Goal: Navigation & Orientation: Find specific page/section

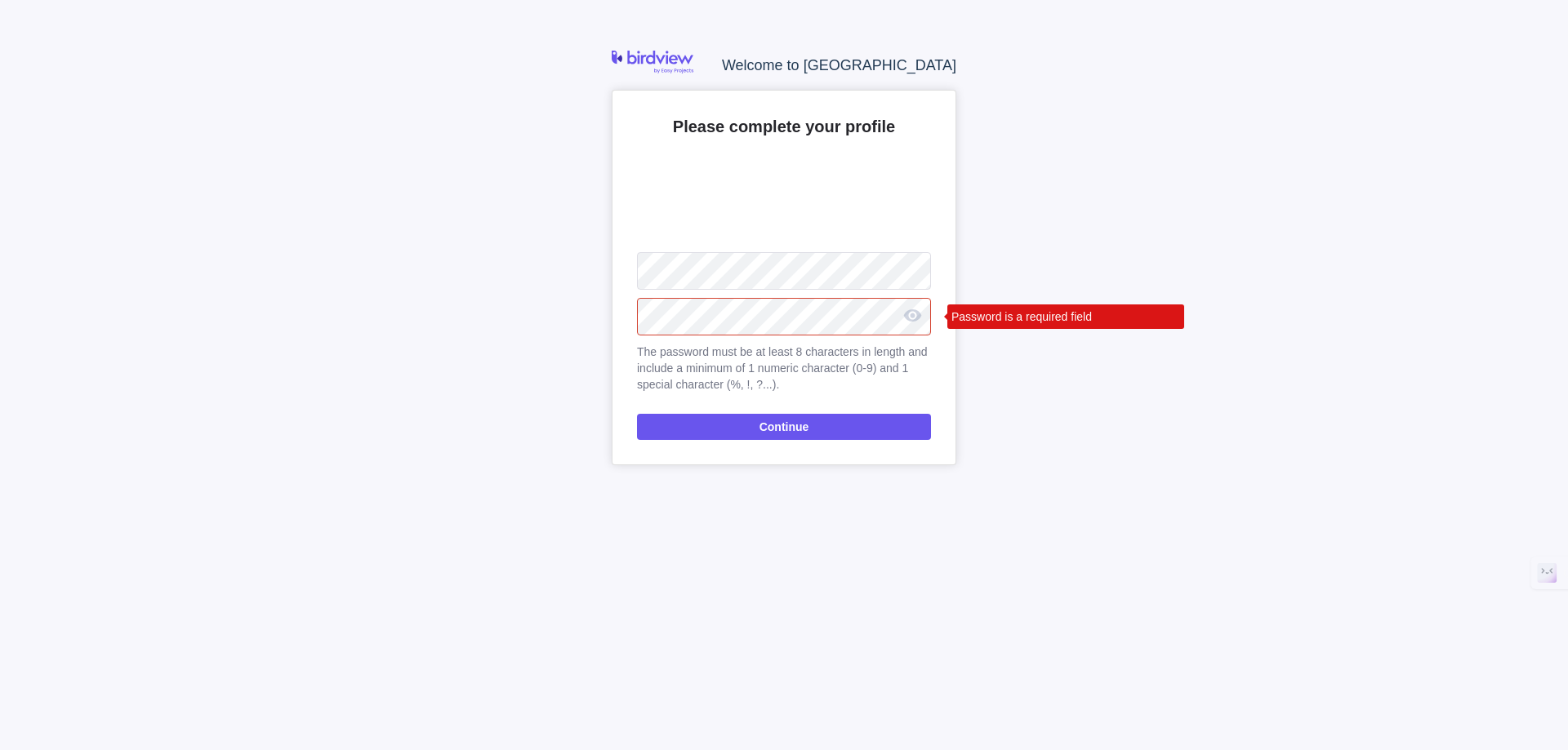
click at [0, 749] on nordpass-autofill-portal at bounding box center [0, 750] width 0 height 0
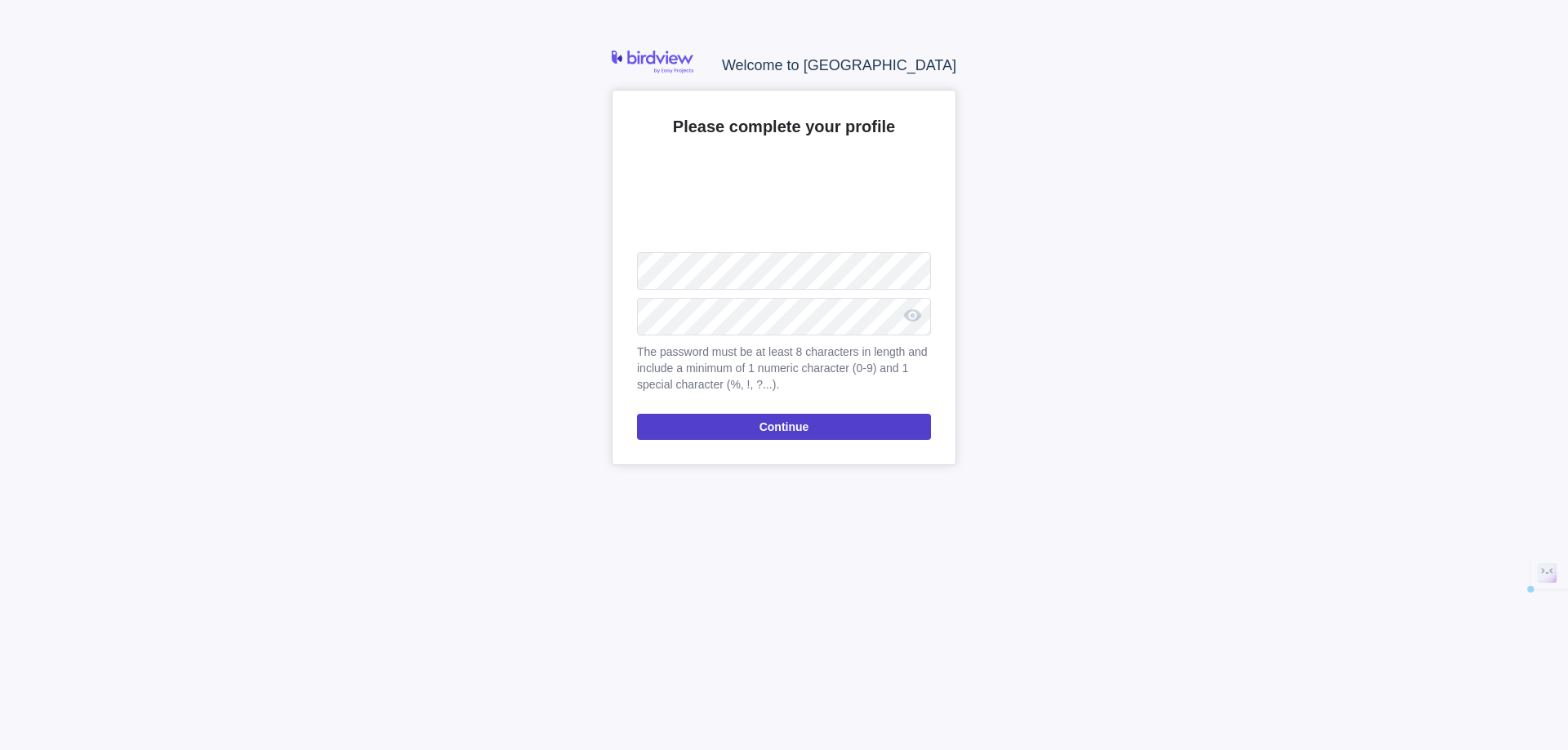
click at [883, 432] on span "Continue" at bounding box center [784, 426] width 294 height 26
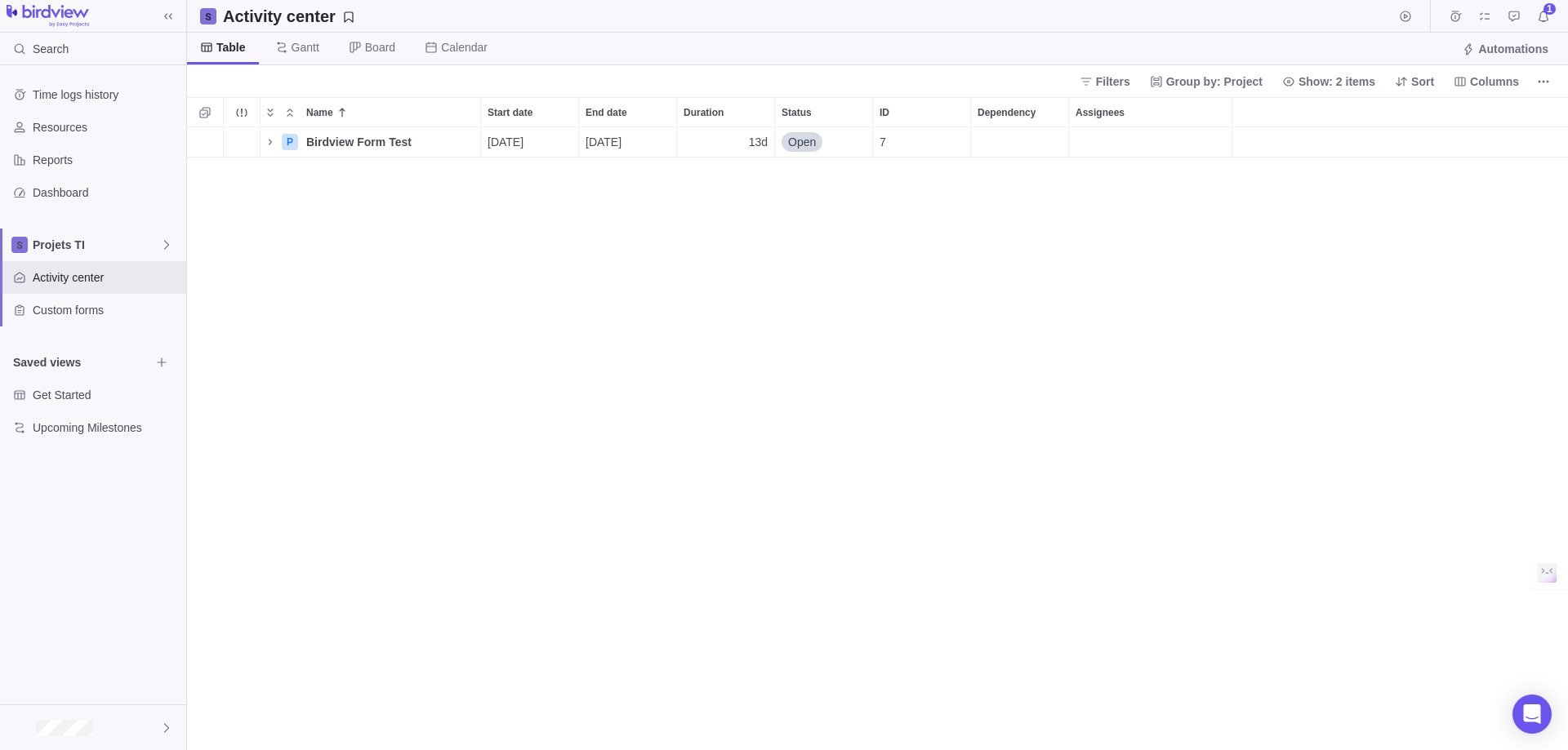
scroll to position [610, 1369]
click at [269, 142] on icon "Name" at bounding box center [270, 143] width 13 height 13
click at [368, 171] on span "approval test 2" at bounding box center [363, 172] width 75 height 16
click at [501, 185] on div "Name Start date End date Duration Status ID Dependency Assignees P Birdview For…" at bounding box center [878, 423] width 1381 height 653
click at [376, 168] on span "approval test 2" at bounding box center [363, 172] width 75 height 16
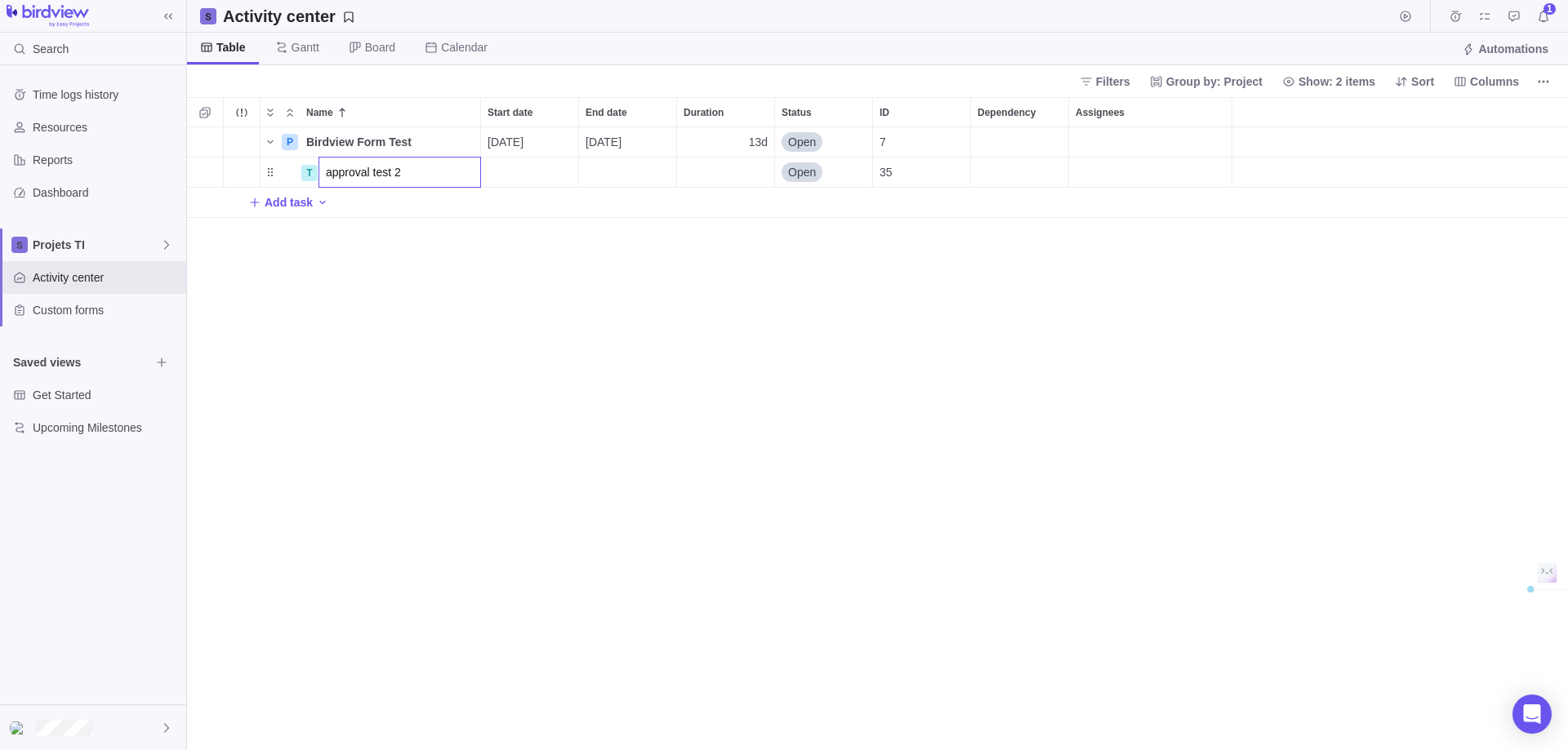
click at [376, 168] on input "approval test 2" at bounding box center [399, 172] width 163 height 31
click at [286, 183] on div "Name Start date End date Duration Status ID Dependency Assignees P Birdview For…" at bounding box center [878, 423] width 1381 height 653
click at [265, 179] on div "T approval test 2" at bounding box center [370, 172] width 222 height 31
click at [330, 170] on span "approval test 2" at bounding box center [363, 172] width 75 height 16
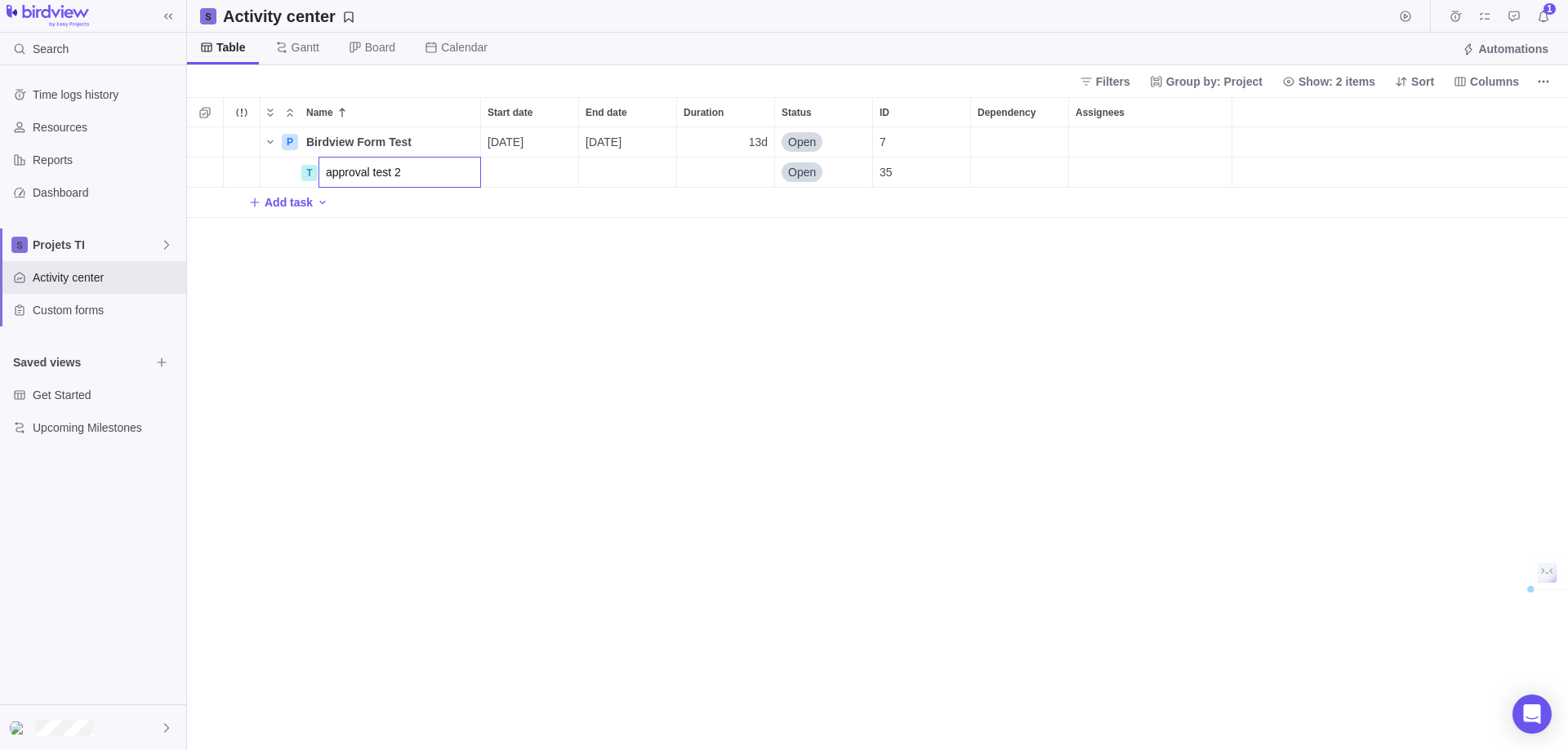
click at [330, 170] on input "approval test 2" at bounding box center [399, 172] width 163 height 31
click at [312, 174] on div "Name Start date End date Duration Status ID Dependency Assignees P Birdview For…" at bounding box center [878, 423] width 1381 height 653
click at [312, 174] on div "T" at bounding box center [309, 172] width 16 height 16
click at [629, 242] on div "Name Start date End date Duration Status ID Dependency Assignees P Birdview For…" at bounding box center [878, 423] width 1381 height 653
click at [438, 184] on div "Details" at bounding box center [432, 171] width 93 height 26
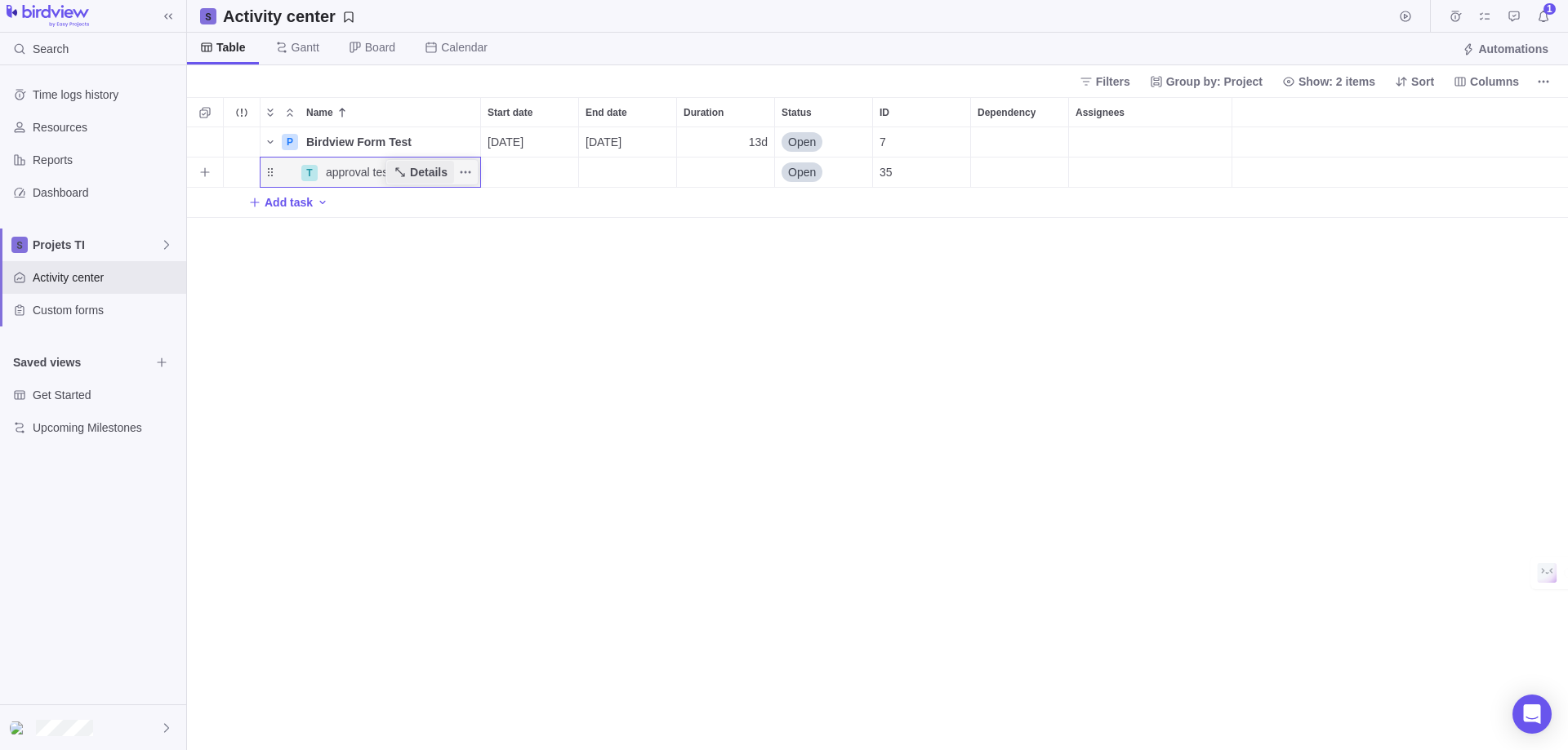
click at [436, 183] on span "Details" at bounding box center [420, 172] width 67 height 23
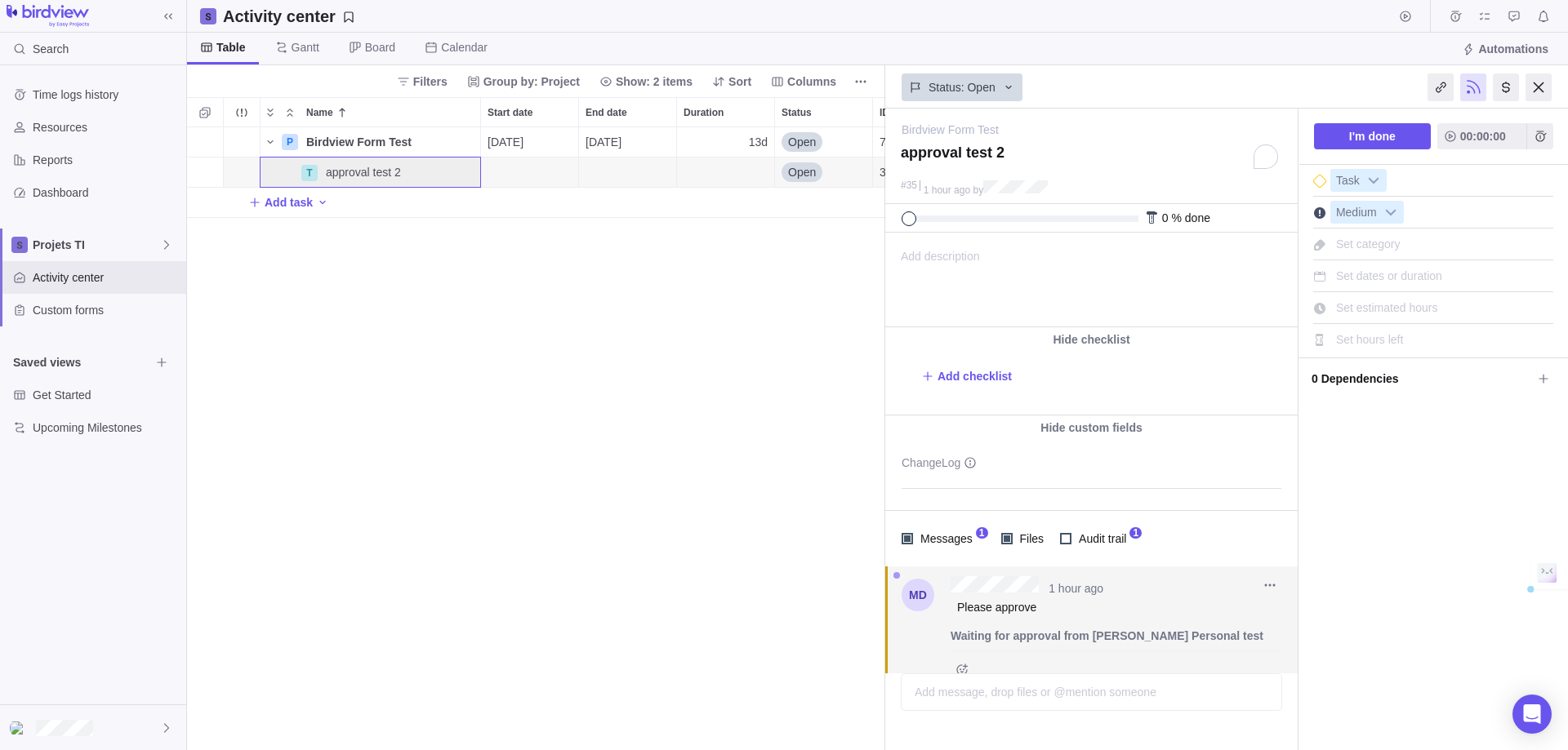
scroll to position [3, 0]
click at [1270, 586] on icon "More actions" at bounding box center [1270, 583] width 13 height 13
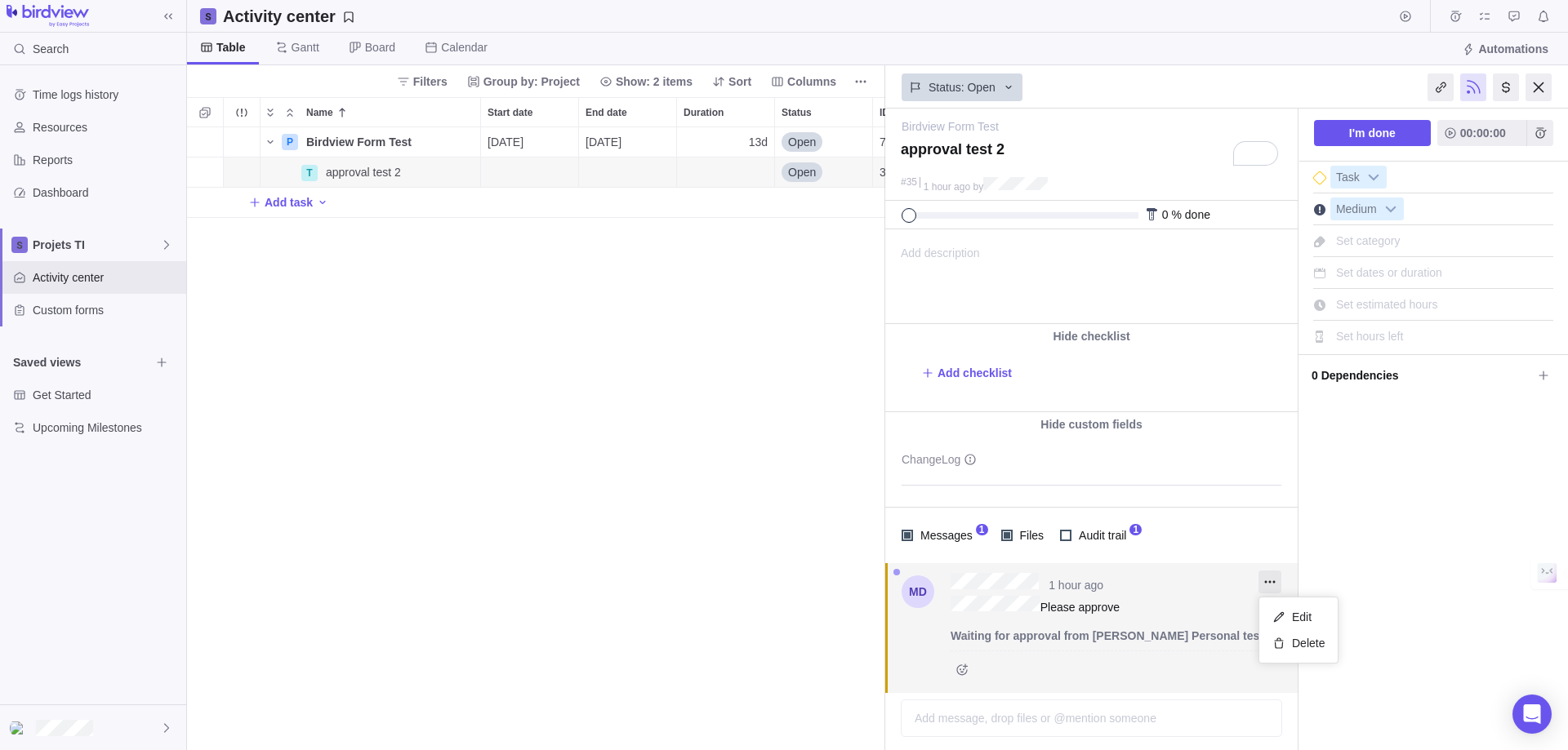
click at [1383, 584] on div "Birdview Form Test — change approval test 2 #35 1 hour ago by Activity was comp…" at bounding box center [1227, 429] width 683 height 642
click at [1028, 715] on div "Add message, drop files or @mention someone AI" at bounding box center [1091, 719] width 381 height 38
click at [109, 91] on span "Time logs history" at bounding box center [106, 94] width 147 height 16
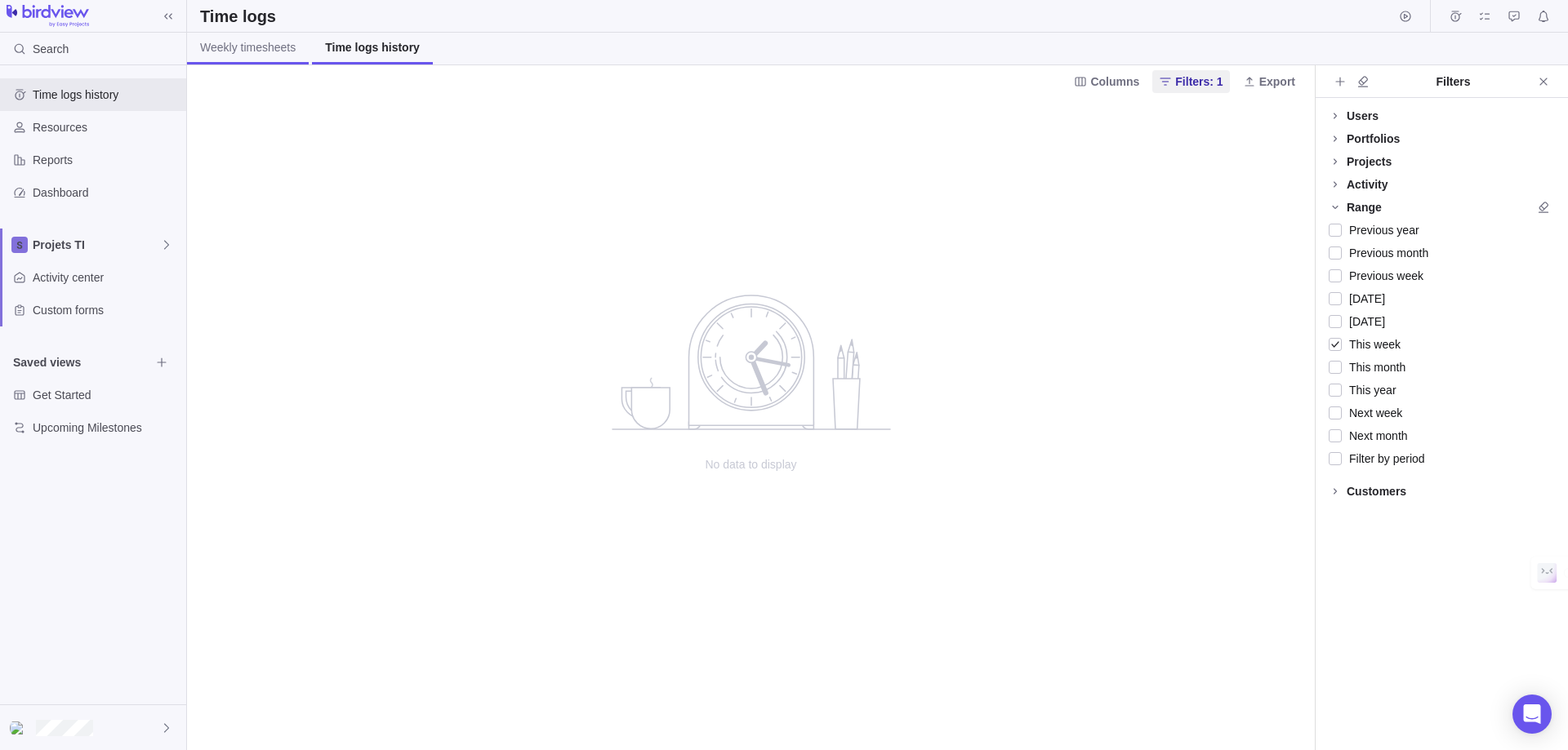
click at [242, 49] on span "Weekly timesheets" at bounding box center [247, 47] width 95 height 16
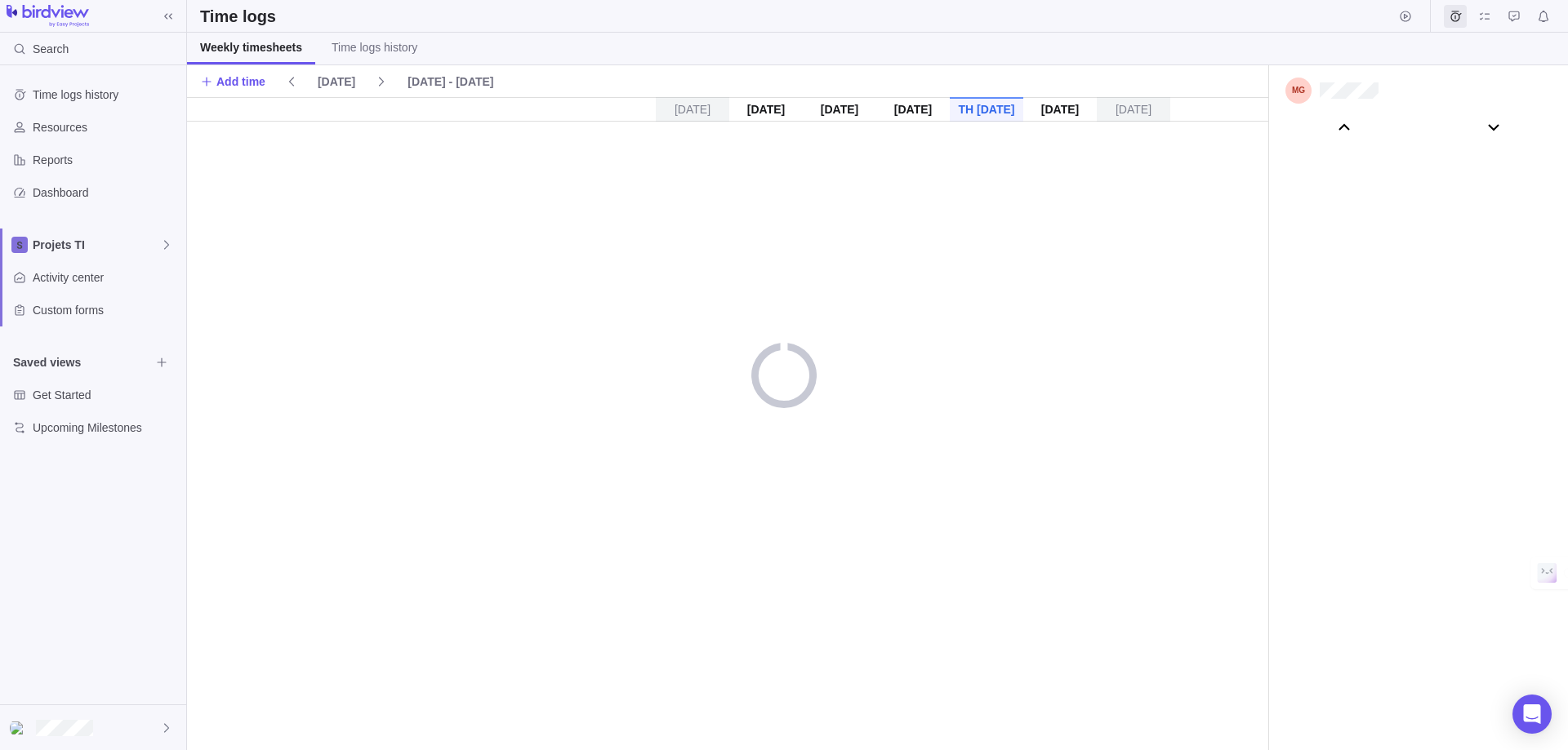
scroll to position [90999, 0]
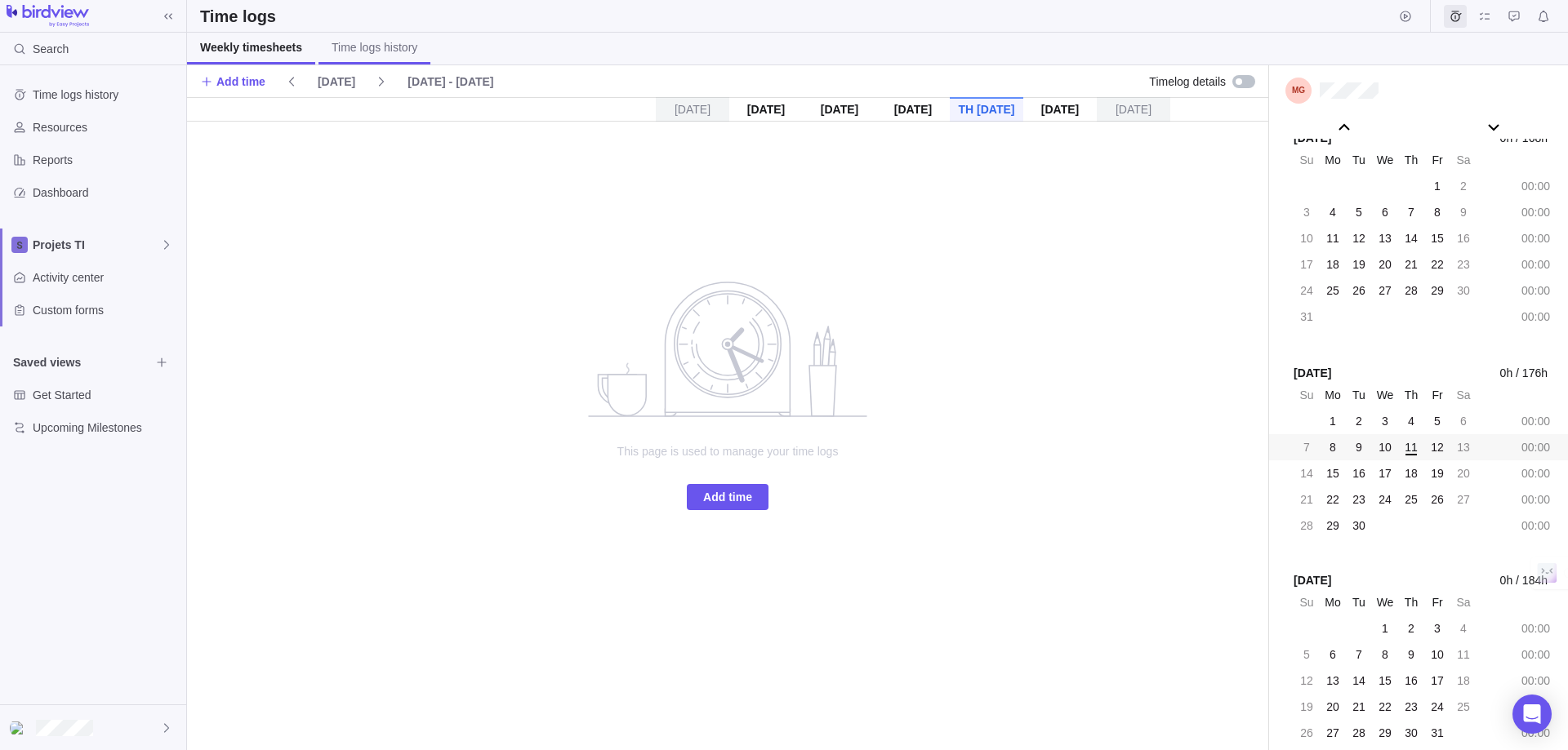
click at [368, 48] on span "Time logs history" at bounding box center [375, 47] width 86 height 16
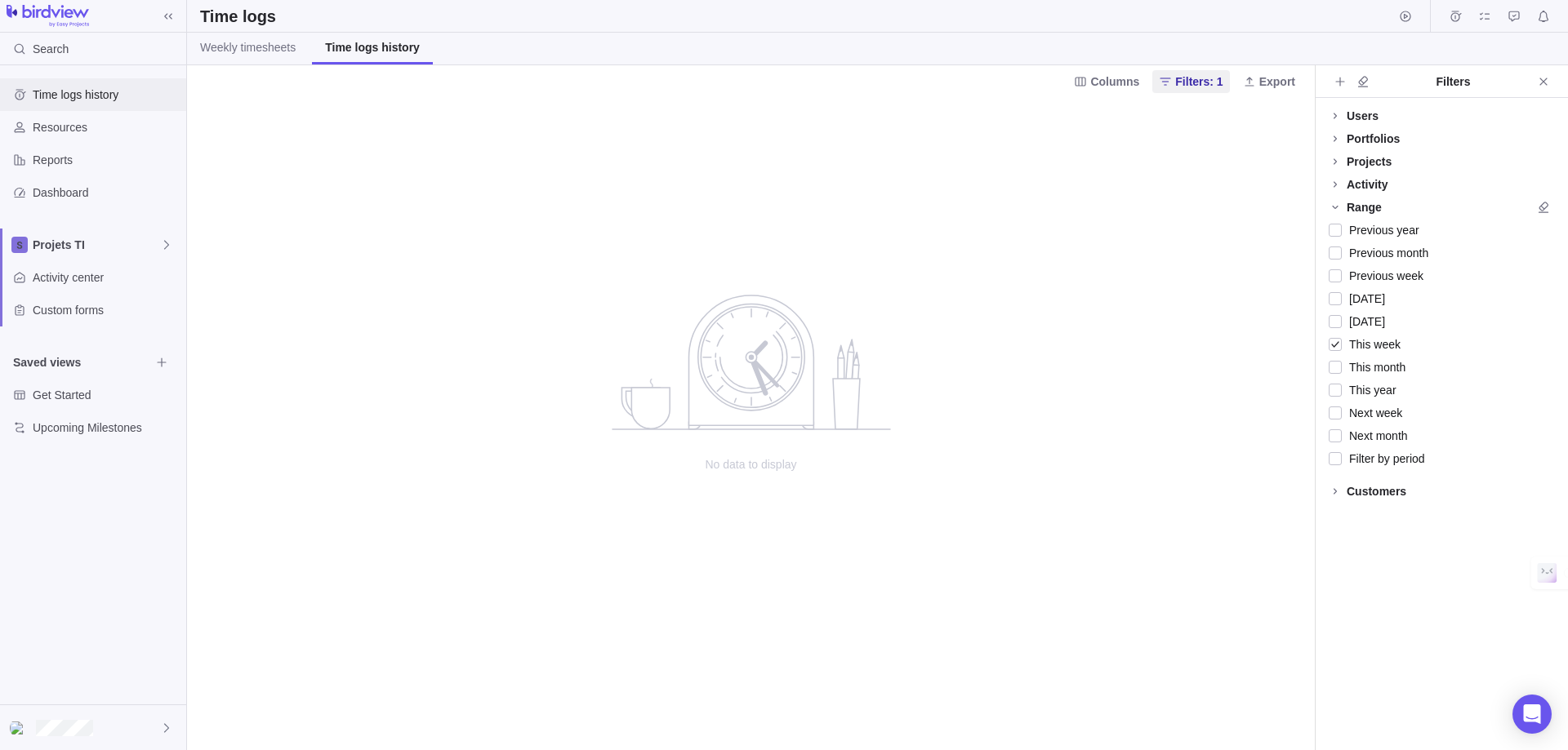
click at [102, 91] on span "Time logs history" at bounding box center [106, 94] width 147 height 16
click at [89, 125] on span "Resources" at bounding box center [106, 126] width 147 height 16
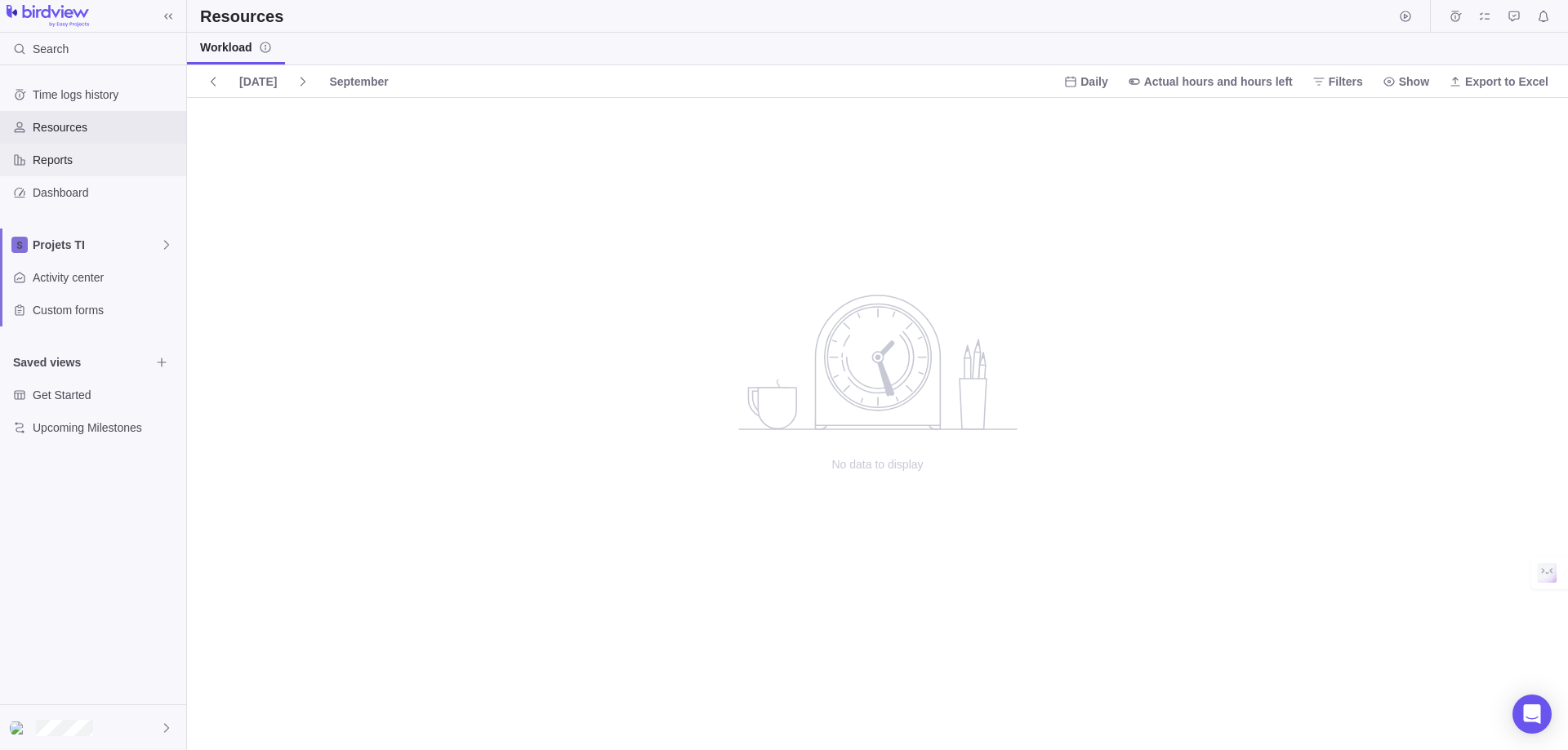
click at [85, 157] on span "Reports" at bounding box center [106, 160] width 147 height 16
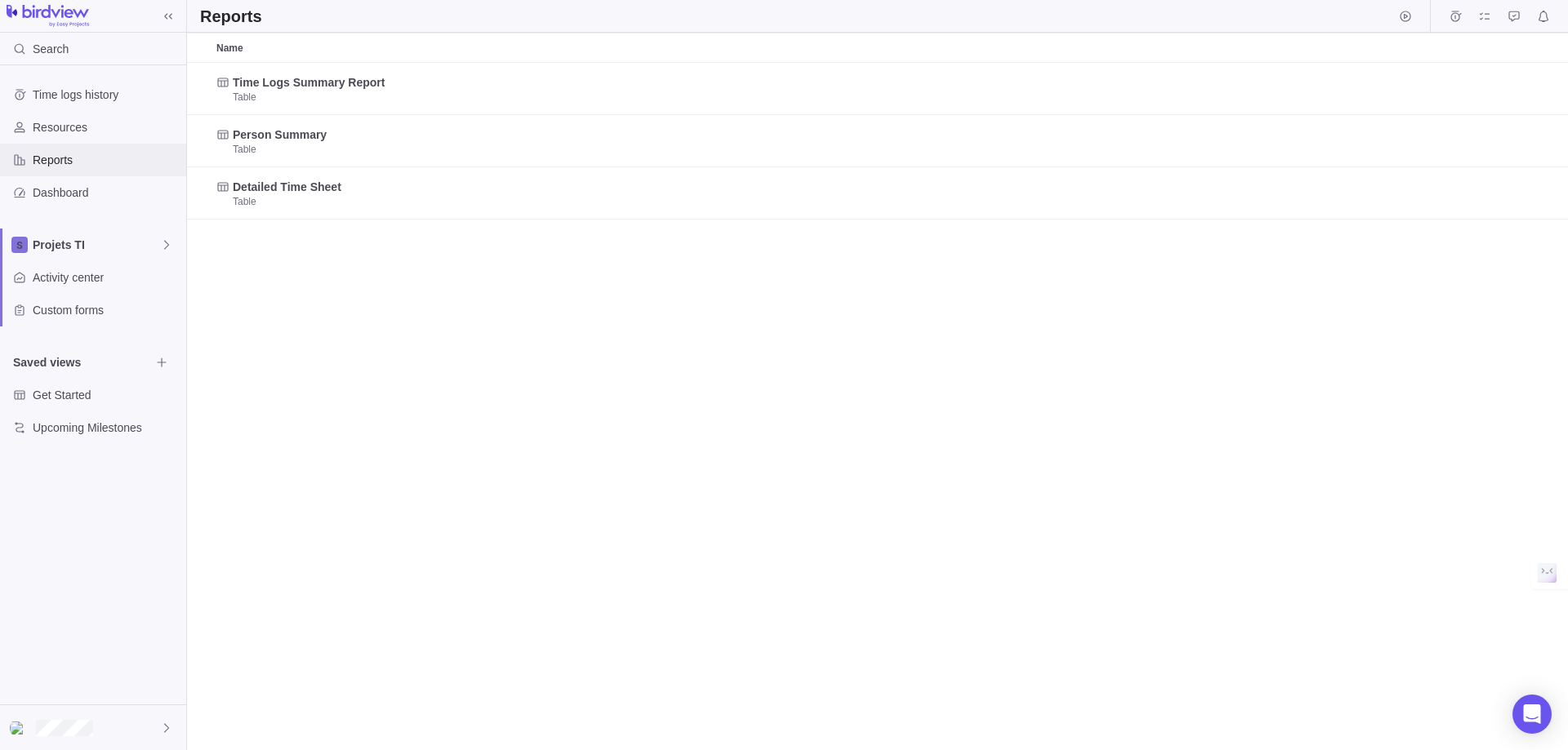
scroll to position [675, 1369]
click at [84, 181] on div "Dashboard" at bounding box center [93, 193] width 186 height 32
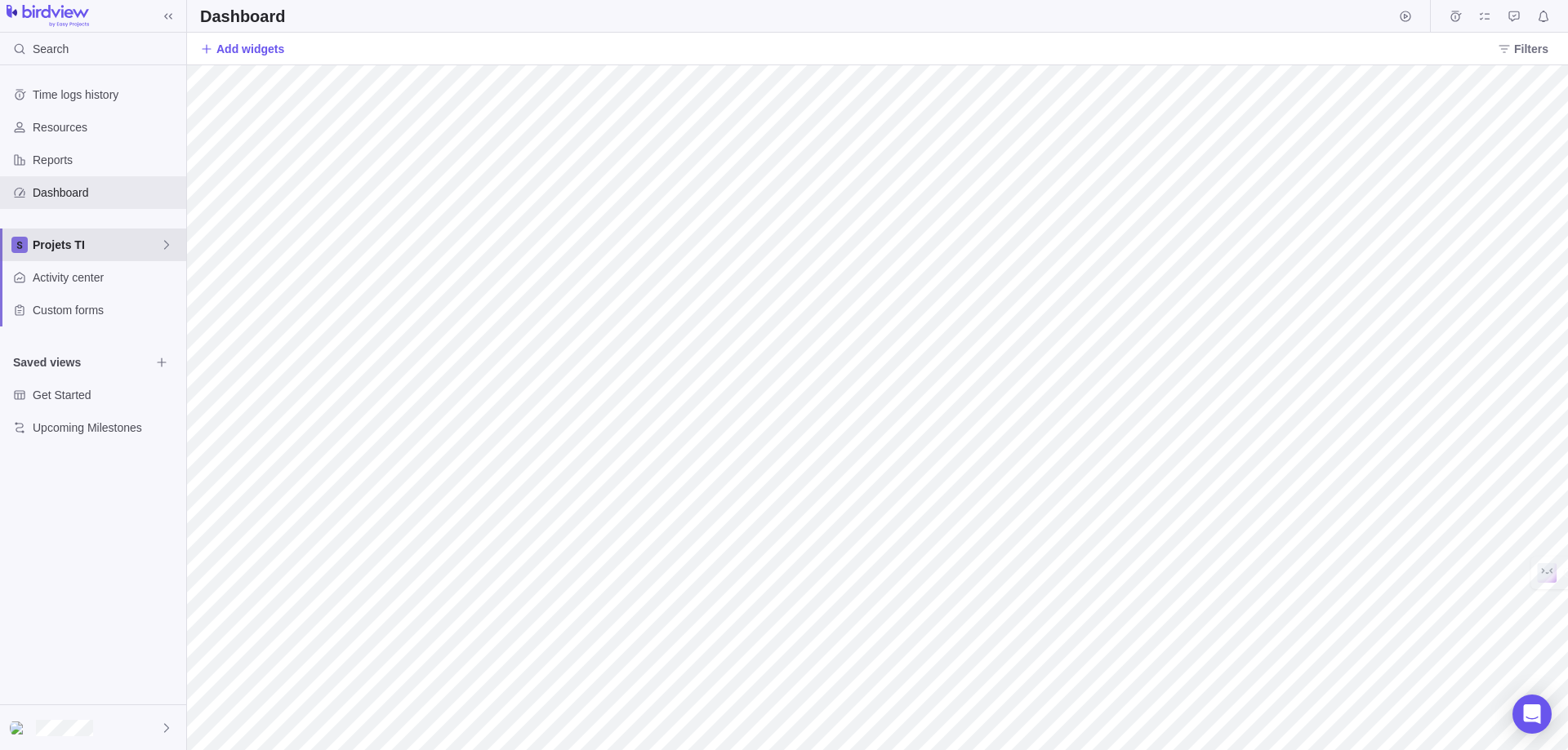
click at [74, 249] on span "Projets TI" at bounding box center [96, 244] width 127 height 16
click at [86, 291] on span "Projets TI" at bounding box center [105, 282] width 123 height 16
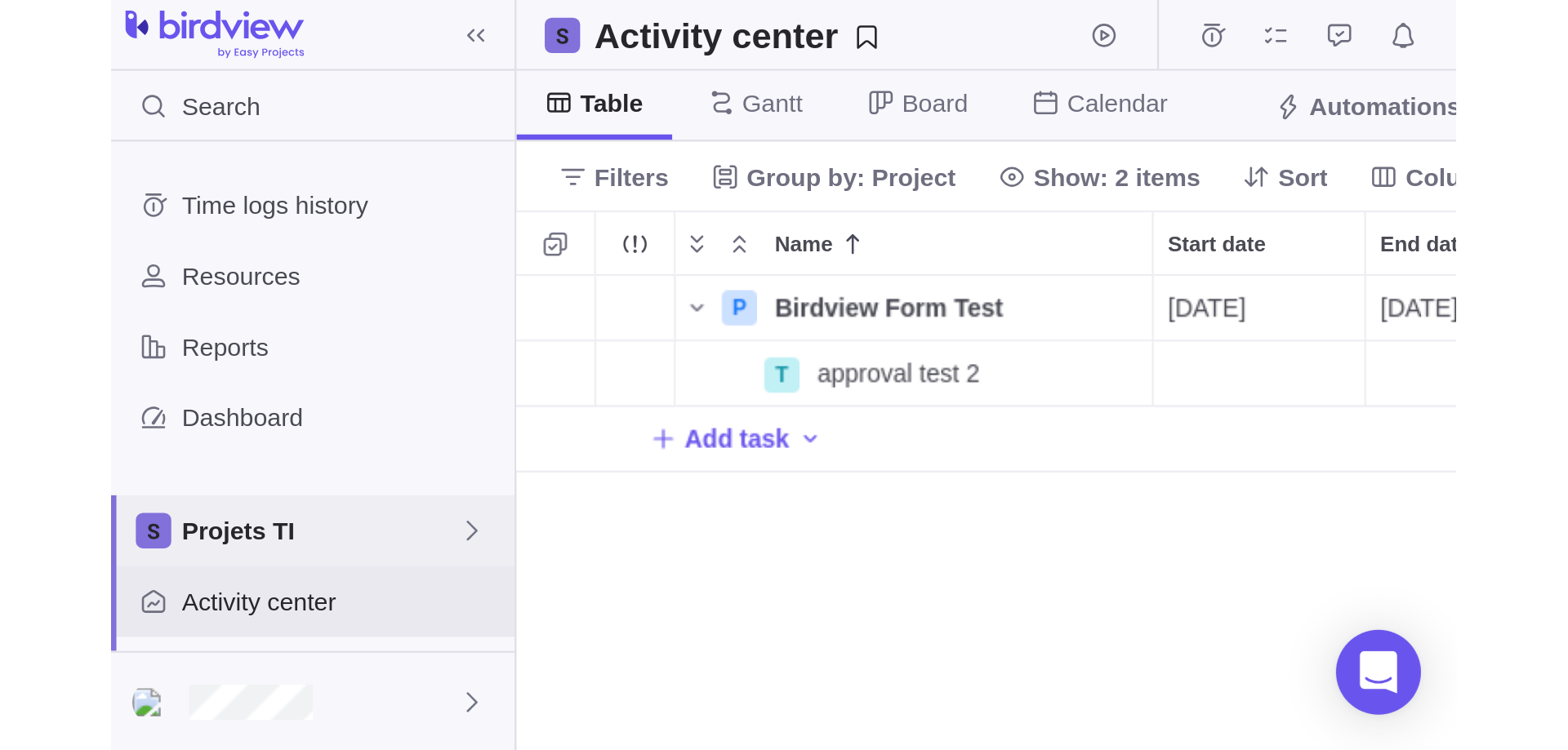
scroll to position [610, 1369]
